Goal: Information Seeking & Learning: Learn about a topic

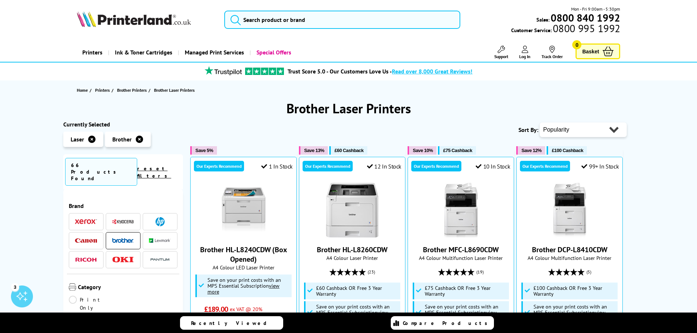
click at [574, 128] on select "Popularity Rating Price - Low to High Price - High to Low Running Costs - Low t…" at bounding box center [583, 130] width 87 height 15
select select "Price Ascending"
click at [540, 123] on select "Popularity Rating Price - Low to High Price - High to Low Running Costs - Low t…" at bounding box center [583, 130] width 87 height 15
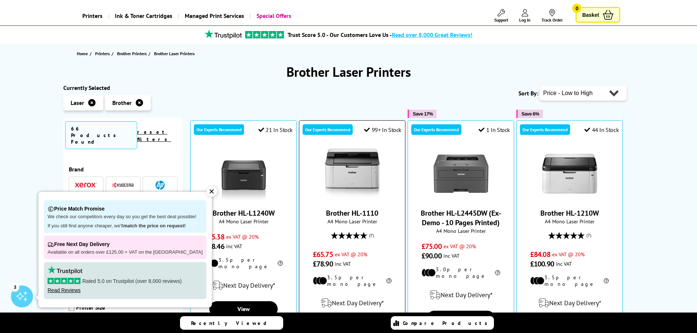
scroll to position [73, 0]
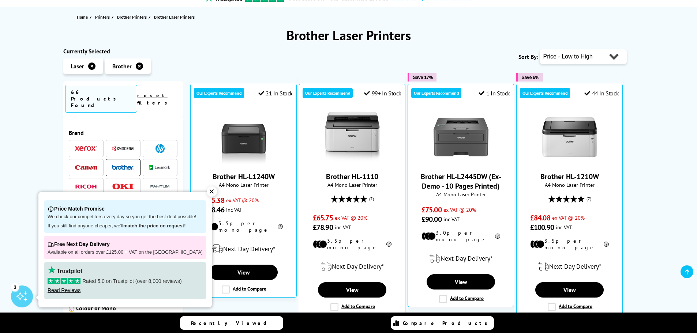
click at [207, 192] on div "✕" at bounding box center [212, 192] width 10 height 10
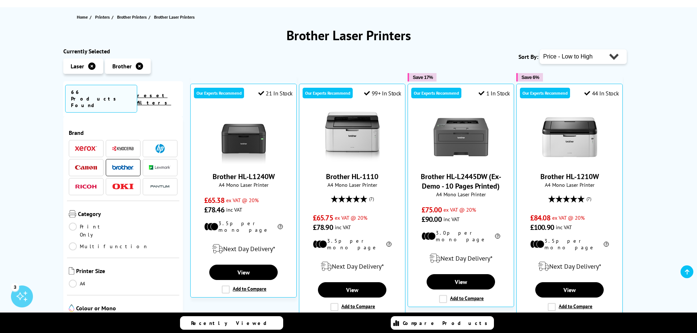
scroll to position [110, 0]
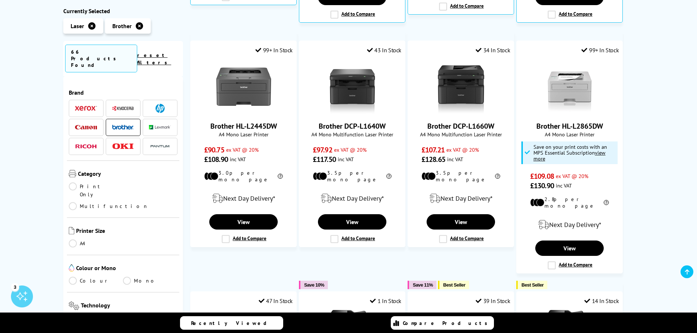
scroll to position [329, 0]
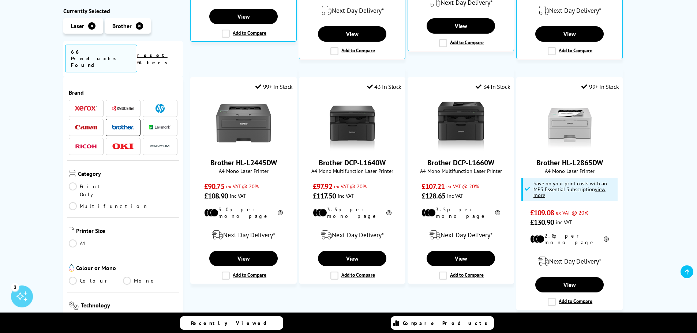
drag, startPoint x: 581, startPoint y: 157, endPoint x: 668, endPoint y: 136, distance: 89.5
click at [668, 136] on div "Brother Laser Printers Currently Selected Laser Brother 66 Products Found reset…" at bounding box center [348, 180] width 697 height 818
click at [565, 158] on link "Brother HL-L2865DW" at bounding box center [569, 163] width 67 height 10
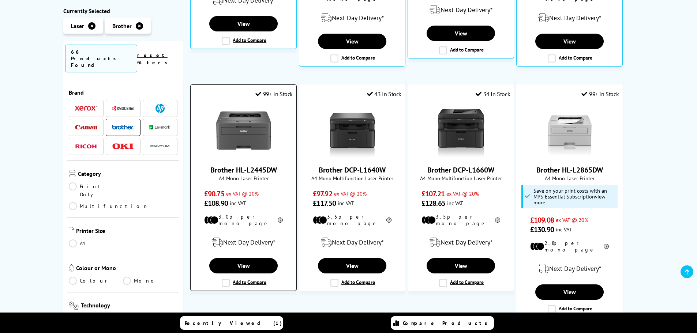
scroll to position [329, 0]
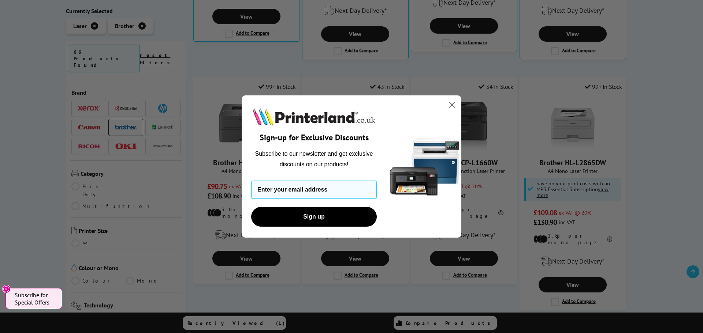
click at [451, 105] on icon "Close dialog" at bounding box center [451, 104] width 5 height 5
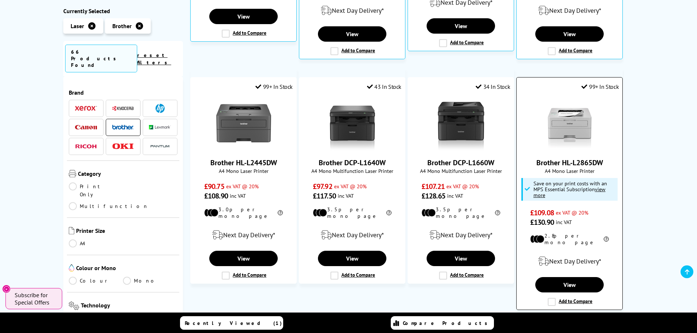
click at [556, 158] on link "Brother HL-L2865DW" at bounding box center [569, 163] width 67 height 10
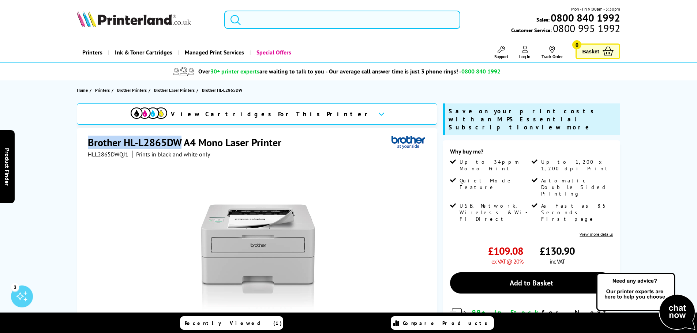
drag, startPoint x: 88, startPoint y: 142, endPoint x: 180, endPoint y: 144, distance: 92.6
click at [180, 144] on h1 "Brother HL-L2865DW A4 Mono Laser Printer" at bounding box center [188, 143] width 201 height 14
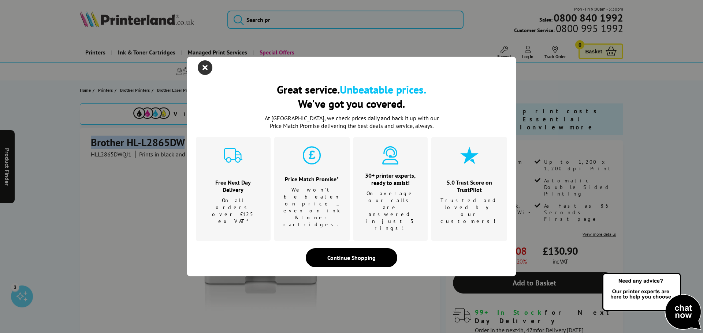
click at [206, 75] on icon "close modal" at bounding box center [205, 67] width 15 height 15
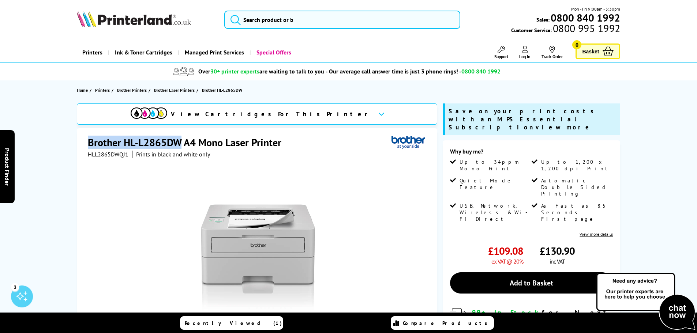
copy h1 "Brother HL-L2865DW"
